Goal: Navigation & Orientation: Find specific page/section

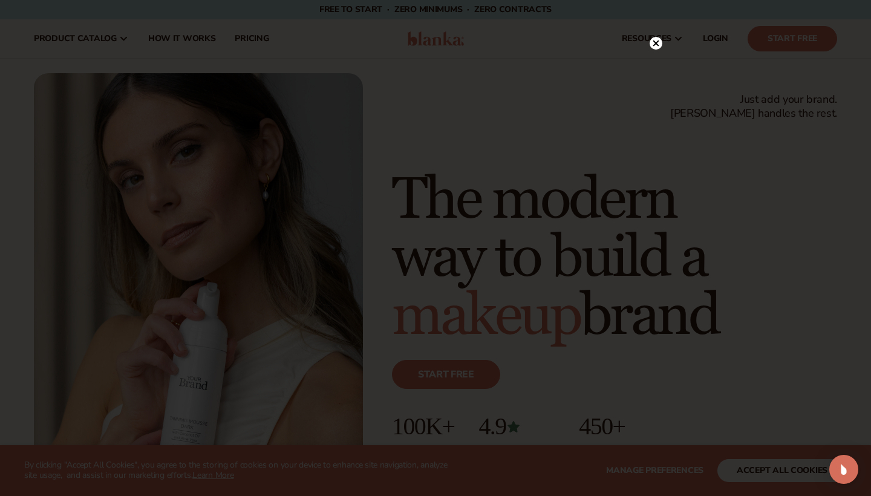
click at [428, 47] on circle at bounding box center [656, 43] width 13 height 13
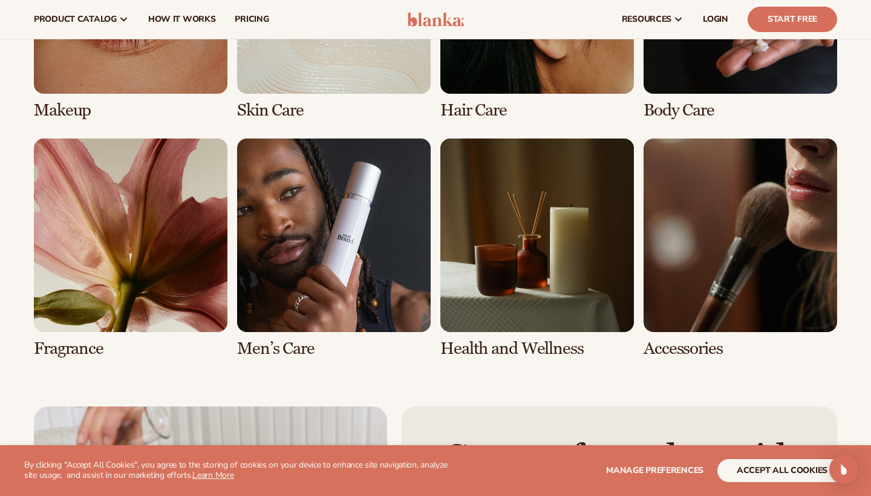
scroll to position [2426, 0]
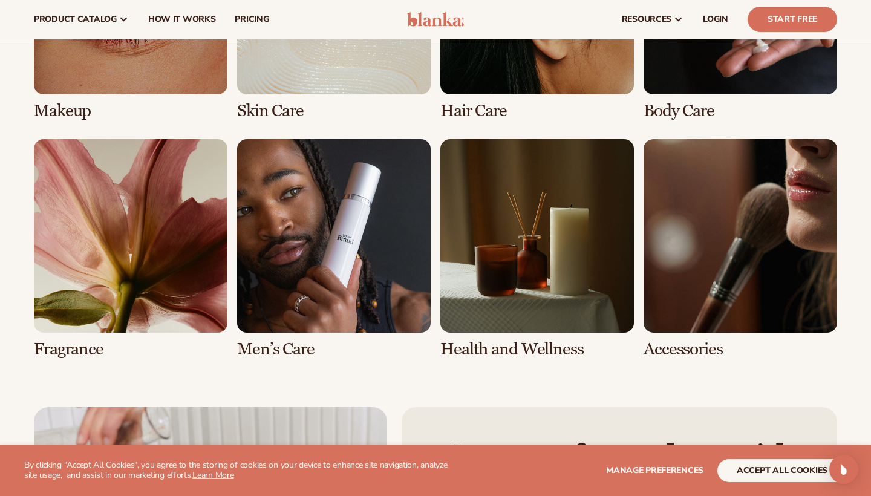
click at [364, 275] on link "6 / 8" at bounding box center [334, 249] width 194 height 220
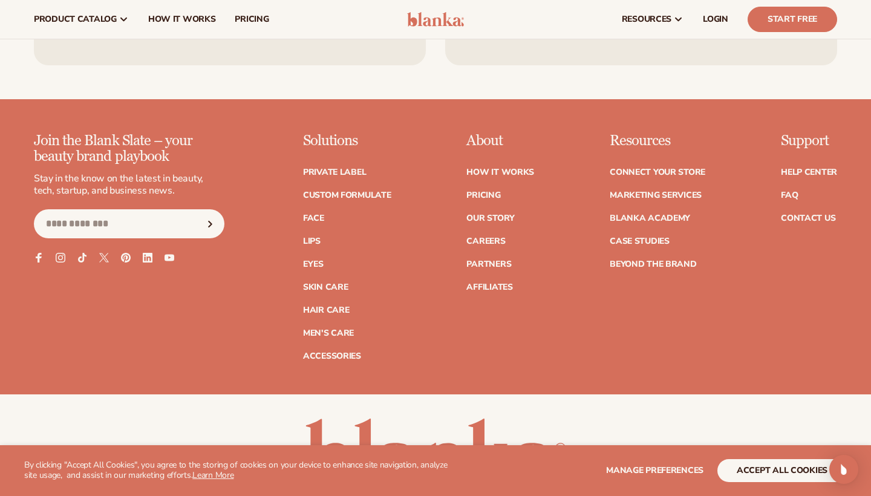
scroll to position [2070, 0]
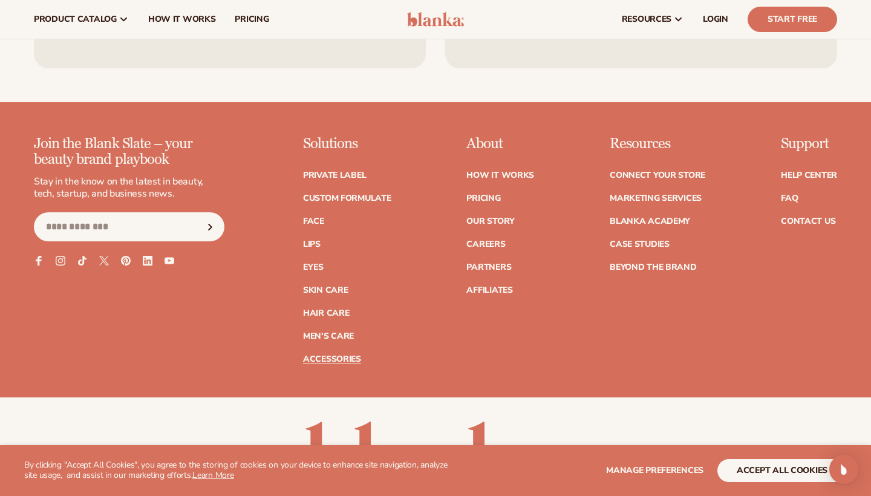
click at [324, 355] on link "Accessories" at bounding box center [332, 359] width 58 height 8
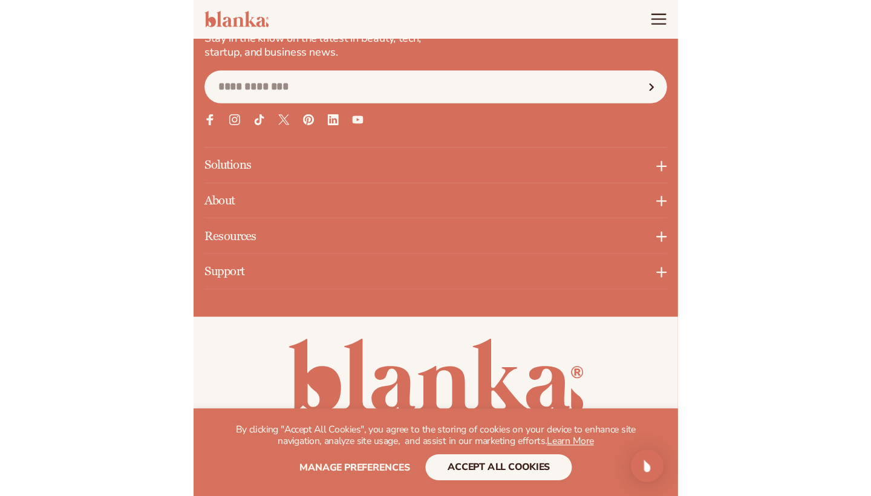
scroll to position [2227, 0]
